Goal: Navigation & Orientation: Find specific page/section

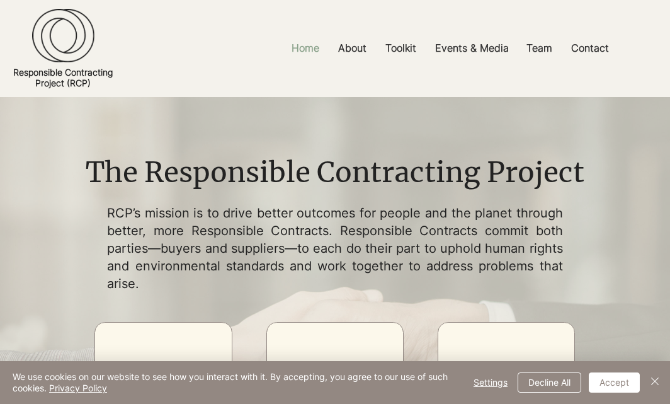
click at [316, 53] on p "Home" at bounding box center [305, 48] width 40 height 28
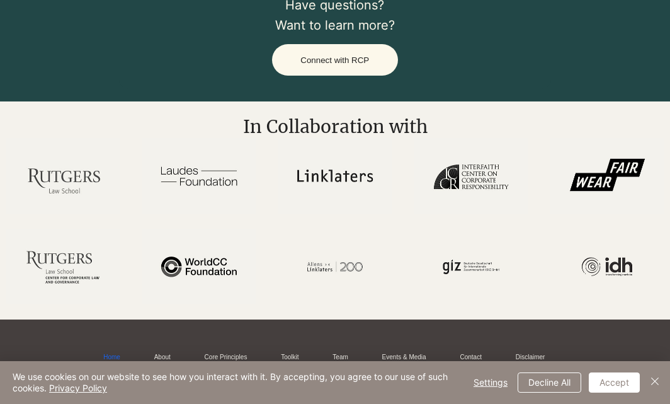
scroll to position [2213, 0]
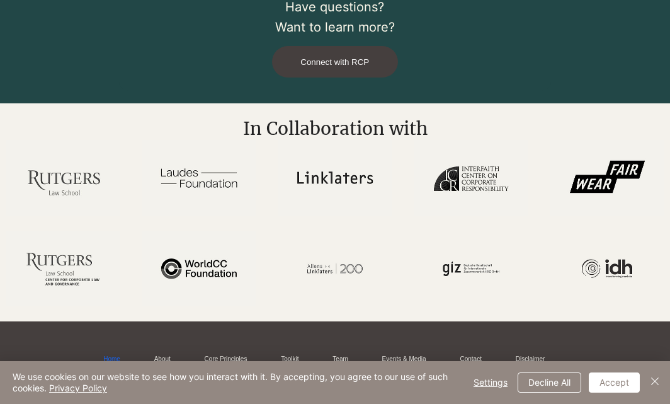
click at [349, 67] on span "Connect with RCP" at bounding box center [334, 61] width 69 height 9
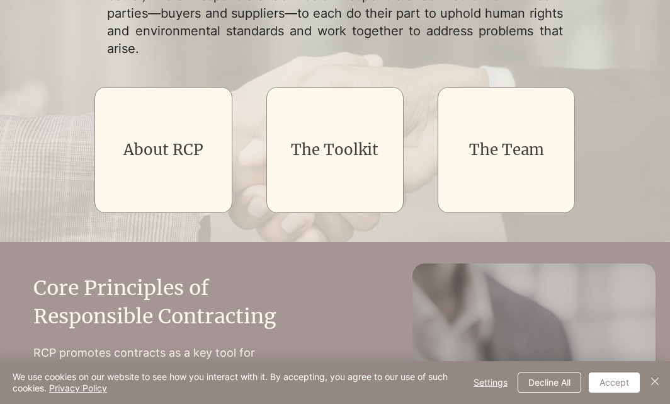
scroll to position [0, 0]
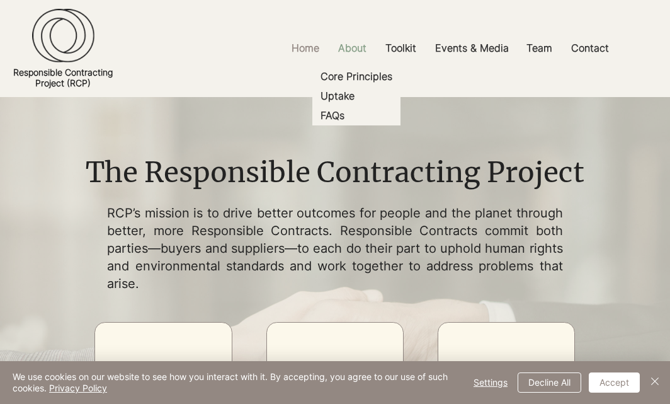
click at [368, 48] on p "About" at bounding box center [352, 48] width 41 height 28
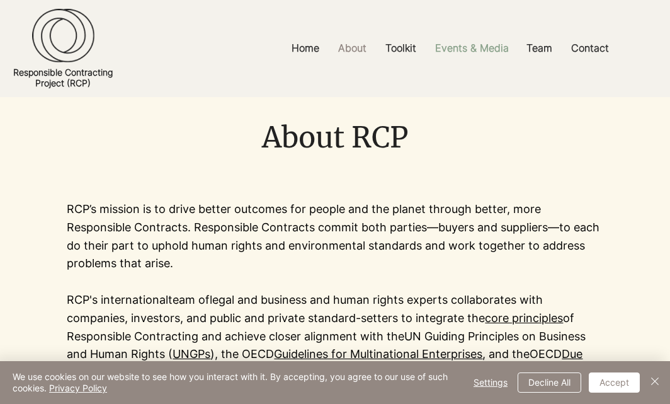
click at [456, 47] on p "Events & Media" at bounding box center [472, 48] width 86 height 28
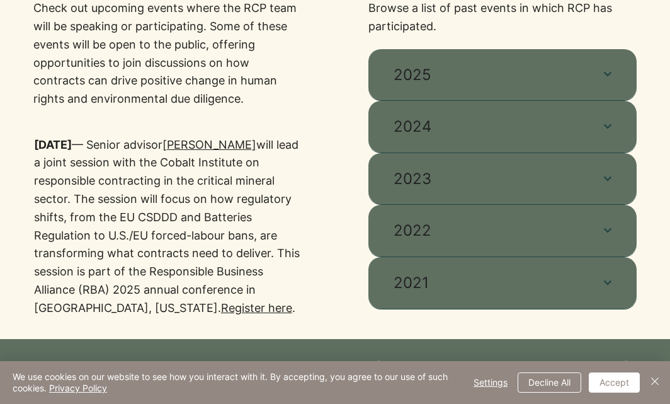
scroll to position [466, 0]
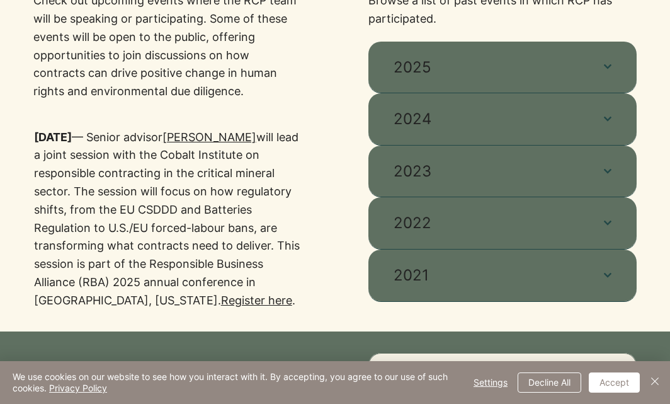
click at [231, 302] on link "Register here" at bounding box center [256, 299] width 71 height 13
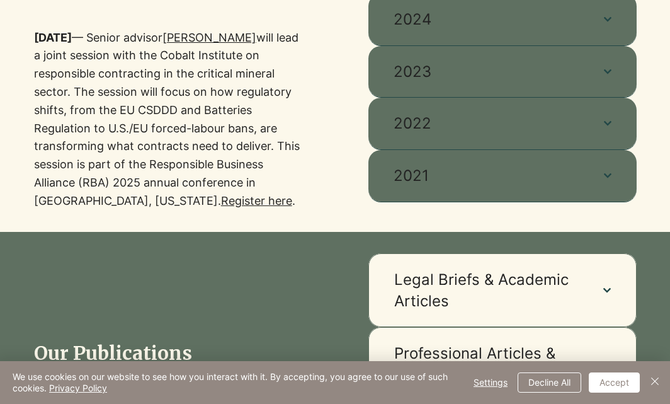
scroll to position [549, 0]
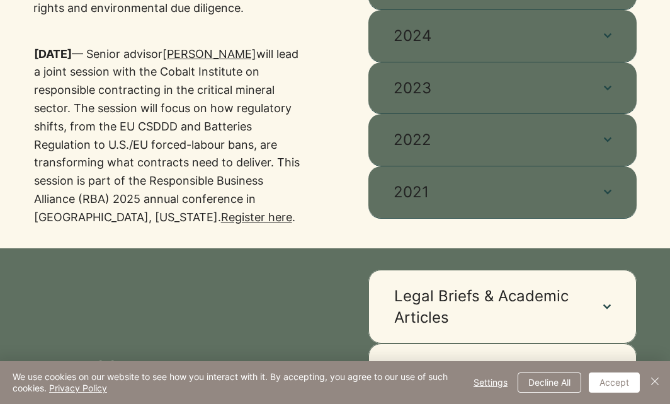
click at [192, 55] on link "[PERSON_NAME]" at bounding box center [209, 53] width 94 height 13
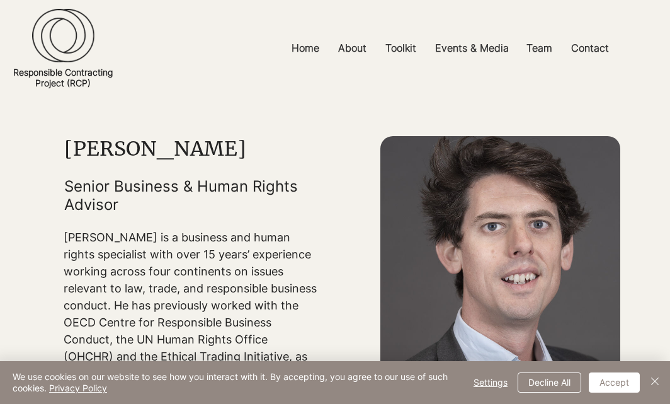
scroll to position [34, 0]
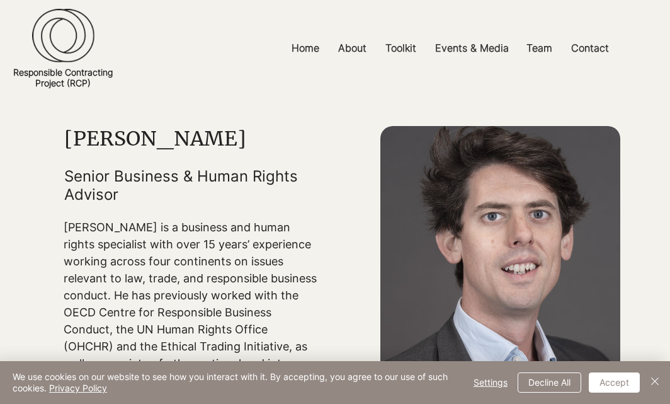
scroll to position [549, 0]
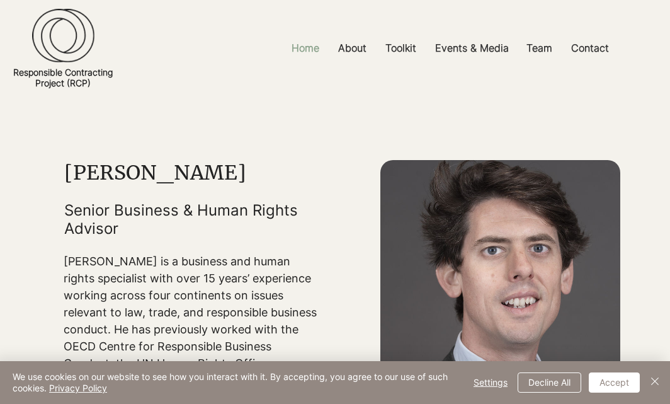
click at [303, 39] on p "Home" at bounding box center [305, 48] width 40 height 28
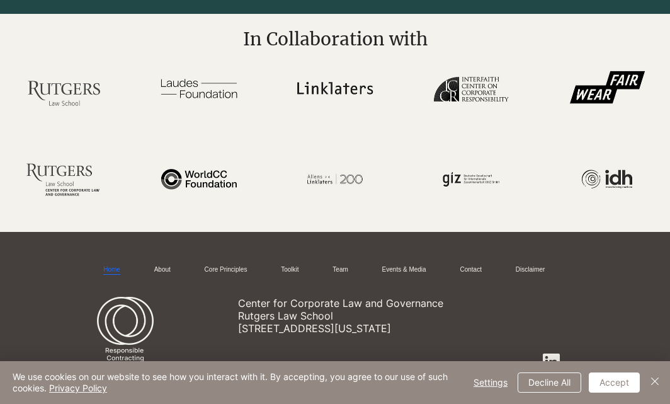
scroll to position [2308, 0]
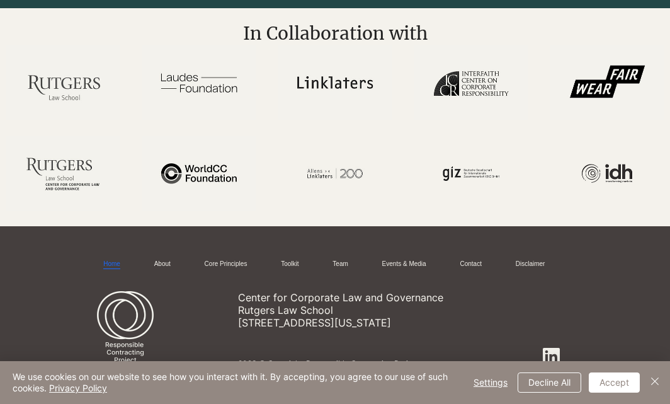
click at [664, 378] on div "We use cookies on our website to see how you interact with it. By accepting, yo…" at bounding box center [341, 382] width 657 height 43
click at [656, 381] on img "Close" at bounding box center [654, 380] width 15 height 15
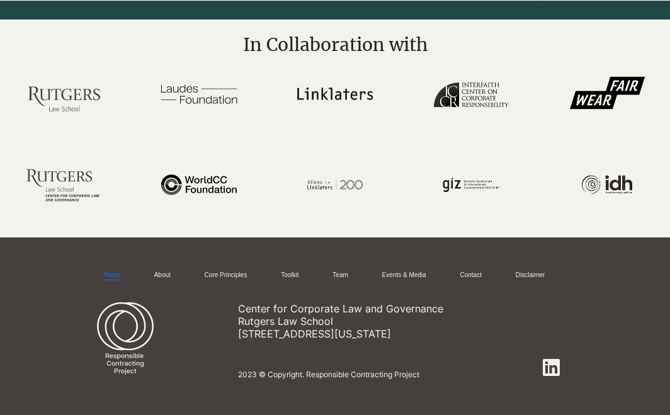
scroll to position [2297, 0]
